Goal: Task Accomplishment & Management: Use online tool/utility

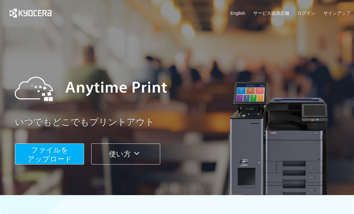
click at [67, 150] on span "ファイルを ​​アップロード" at bounding box center [49, 154] width 45 height 17
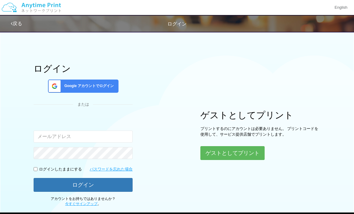
click at [254, 149] on button "ゲストとしてプリント" at bounding box center [232, 153] width 64 height 14
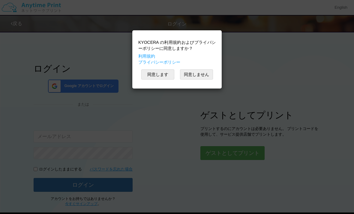
click at [160, 76] on button "同意します" at bounding box center [157, 74] width 33 height 10
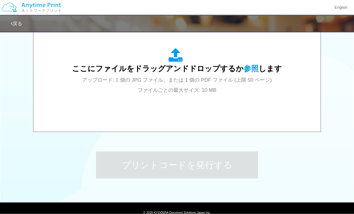
scroll to position [216, 0]
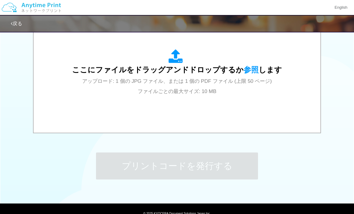
click at [259, 95] on div "ここにファイルをドラッグアンドドロップするか 参照 します アップロード: 1 個の JPG ファイル、または 1 個の PDF ファイル (上限 50 ペー…" at bounding box center [177, 72] width 210 height 47
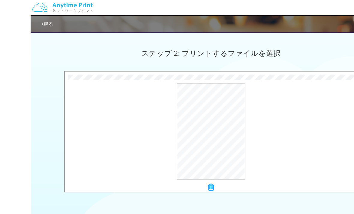
scroll to position [158, 0]
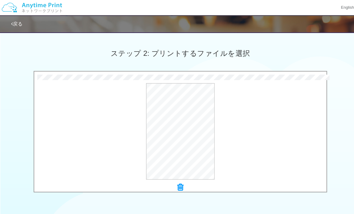
click at [0, 0] on button "プレビュー" at bounding box center [0, 0] width 0 height 0
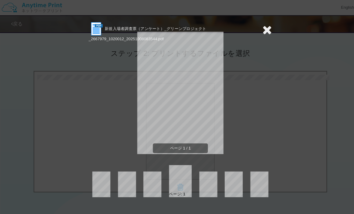
click at [256, 35] on div "新規入場者調査票（アンケート）_グリーンプロジェクト_2667979_1020012_20251008083544.pdf" at bounding box center [177, 31] width 180 height 20
click at [263, 30] on icon at bounding box center [261, 29] width 9 height 12
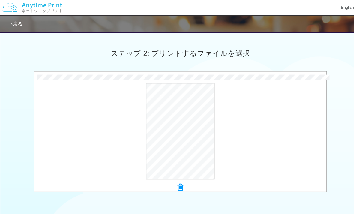
scroll to position [179, 0]
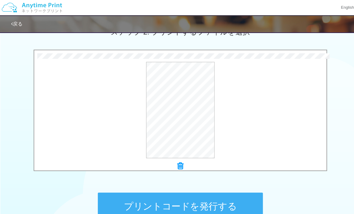
click at [230, 195] on button "プリントコードを発行する" at bounding box center [177, 202] width 162 height 27
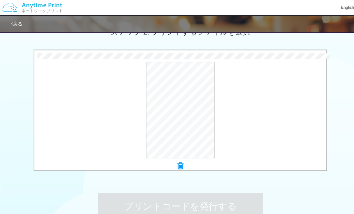
scroll to position [0, 0]
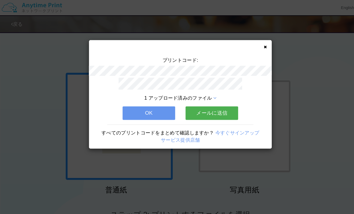
click at [160, 113] on button "OK" at bounding box center [146, 110] width 52 height 13
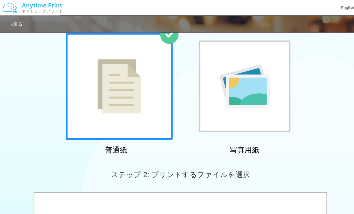
scroll to position [88, 0]
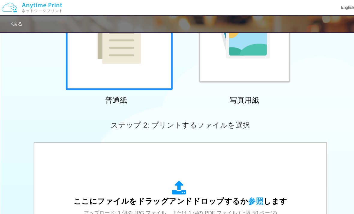
click at [195, 177] on div "ここにファイルをドラッグアンドドロップするか 参照 します アップロード: 1 個の JPG ファイル、または 1 個の PDF ファイル (上限 50 ペー…" at bounding box center [177, 200] width 210 height 47
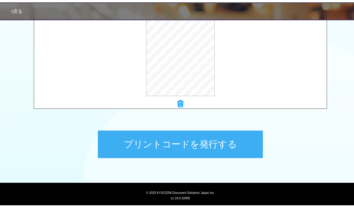
scroll to position [227, 0]
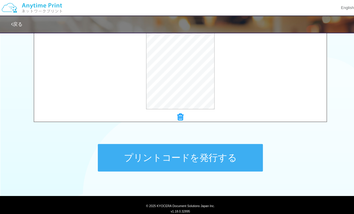
click at [224, 154] on button "プリントコードを発行する" at bounding box center [177, 154] width 162 height 27
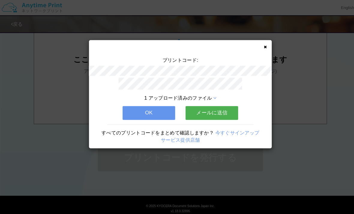
click at [154, 111] on button "OK" at bounding box center [146, 110] width 52 height 13
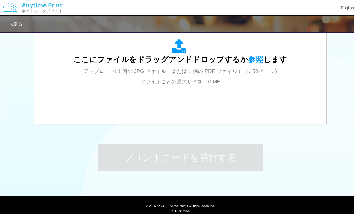
click at [236, 97] on div "ここにファイルをドラッグアンドドロップするか 参照 します アップロード: 1 個の JPG ファイル、または 1 個の PDF ファイル (上限 50 ペー…" at bounding box center [177, 61] width 275 height 108
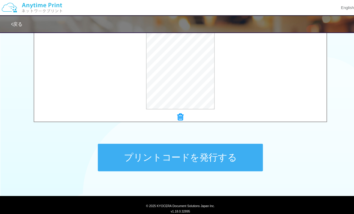
click at [211, 154] on button "プリントコードを発行する" at bounding box center [177, 154] width 162 height 27
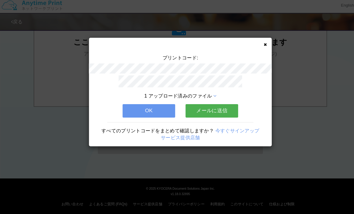
scroll to position [242, 0]
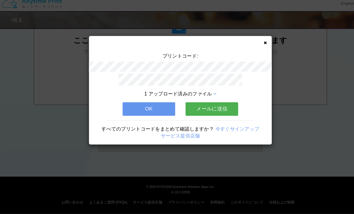
click at [261, 44] on icon at bounding box center [260, 46] width 3 height 4
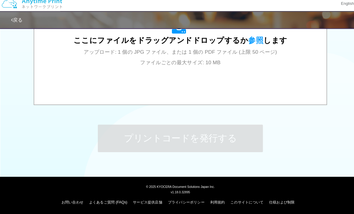
scroll to position [242, 0]
